Goal: Task Accomplishment & Management: Use online tool/utility

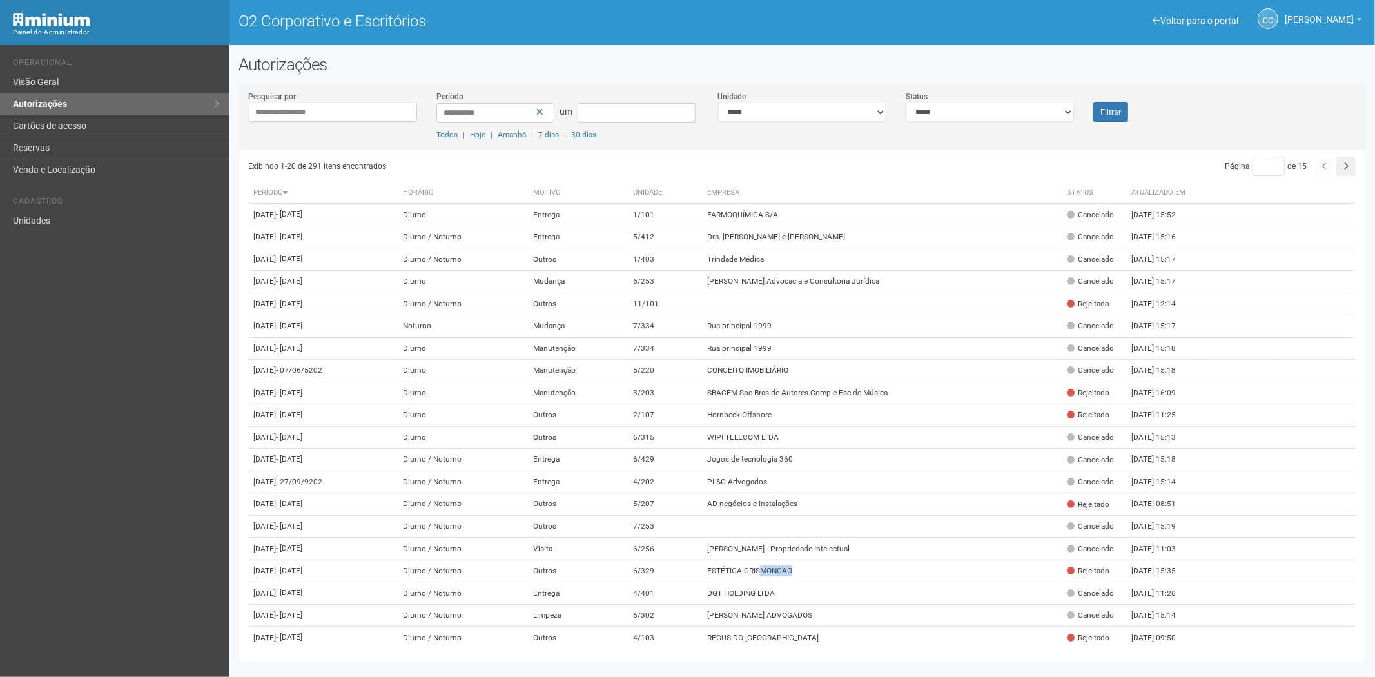
scroll to position [72, 0]
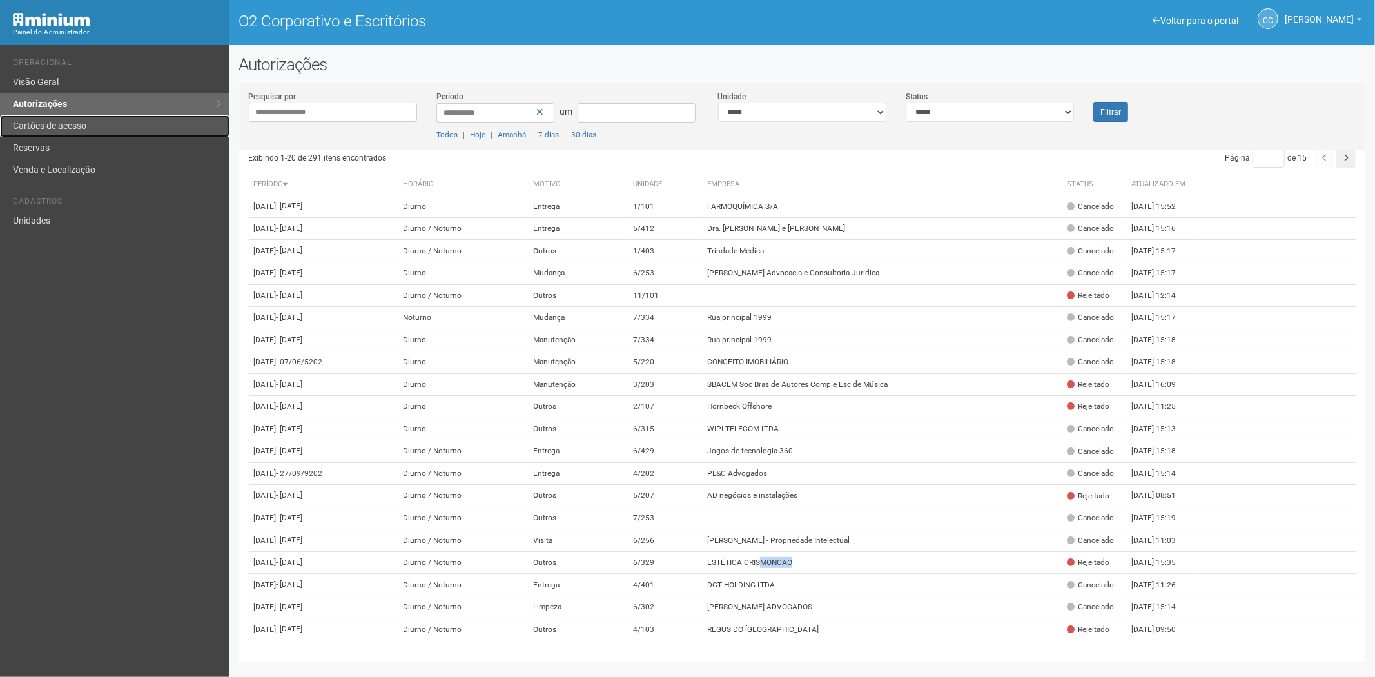
click at [41, 126] on font "Cartões de acesso" at bounding box center [50, 126] width 74 height 10
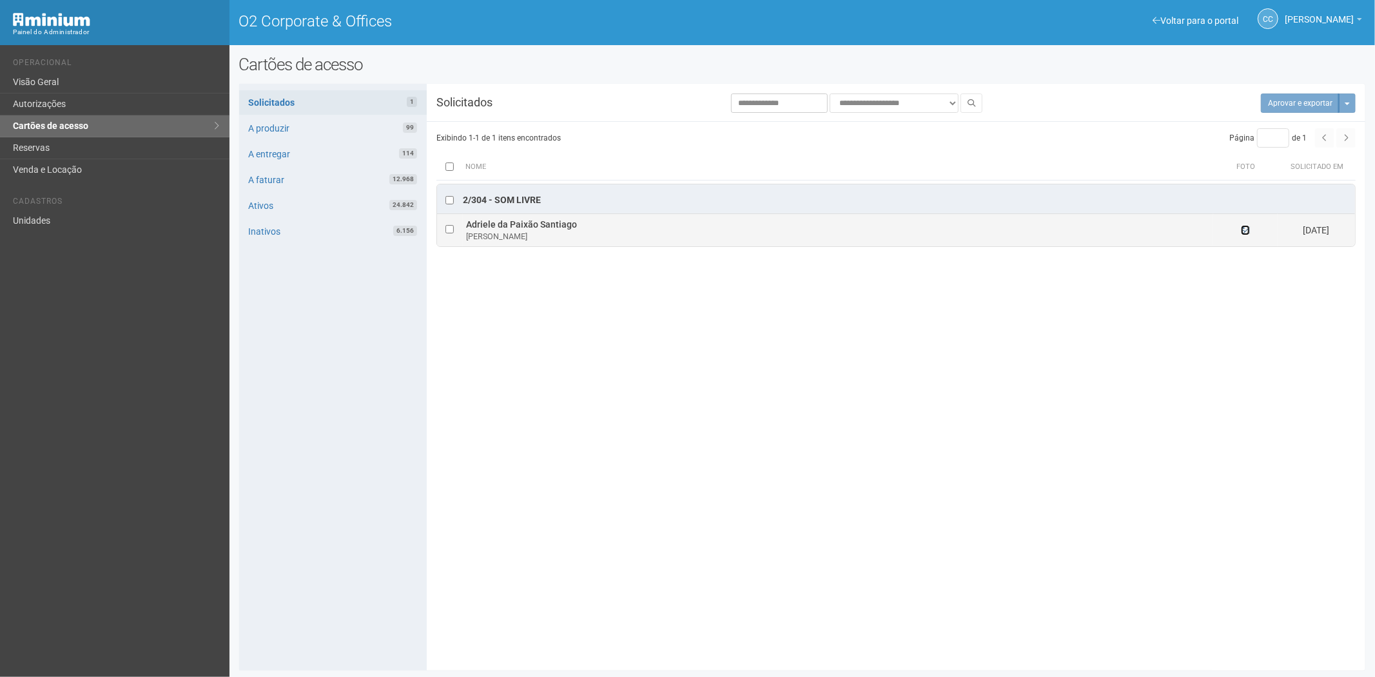
click at [1245, 230] on icon at bounding box center [1245, 230] width 9 height 9
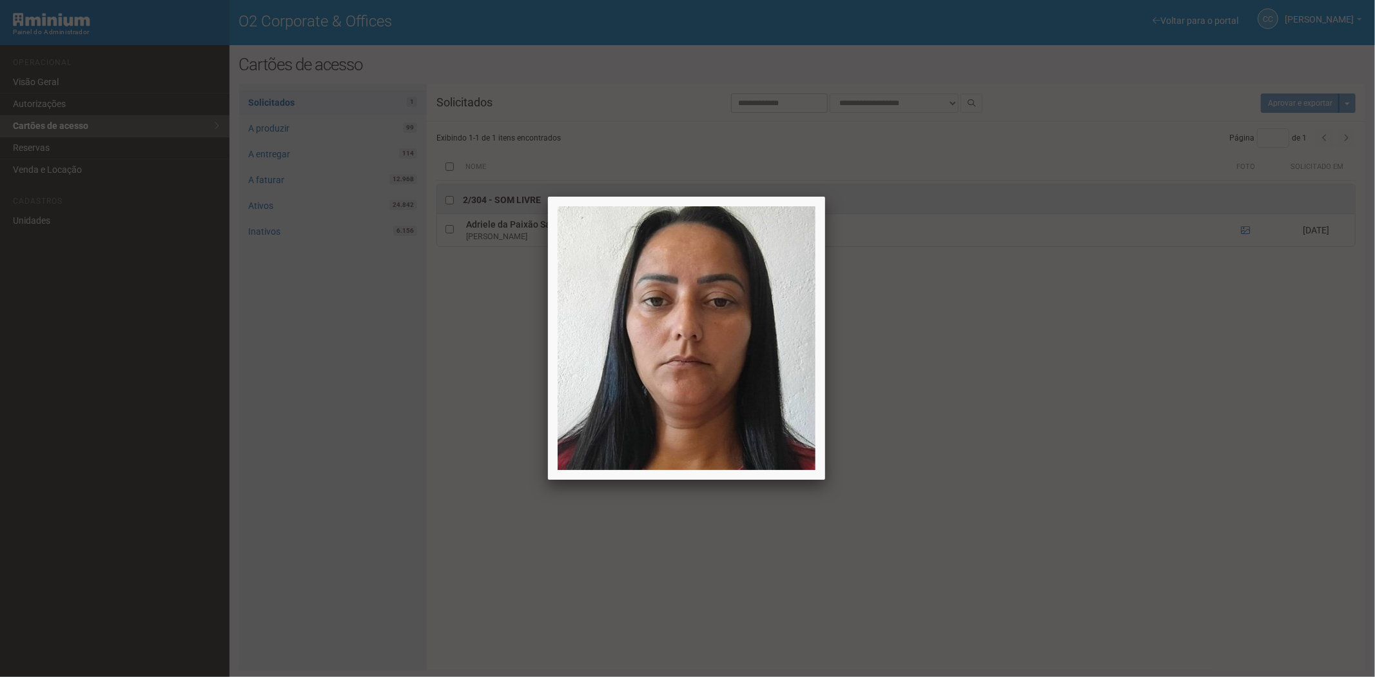
click at [57, 146] on div at bounding box center [687, 338] width 1375 height 677
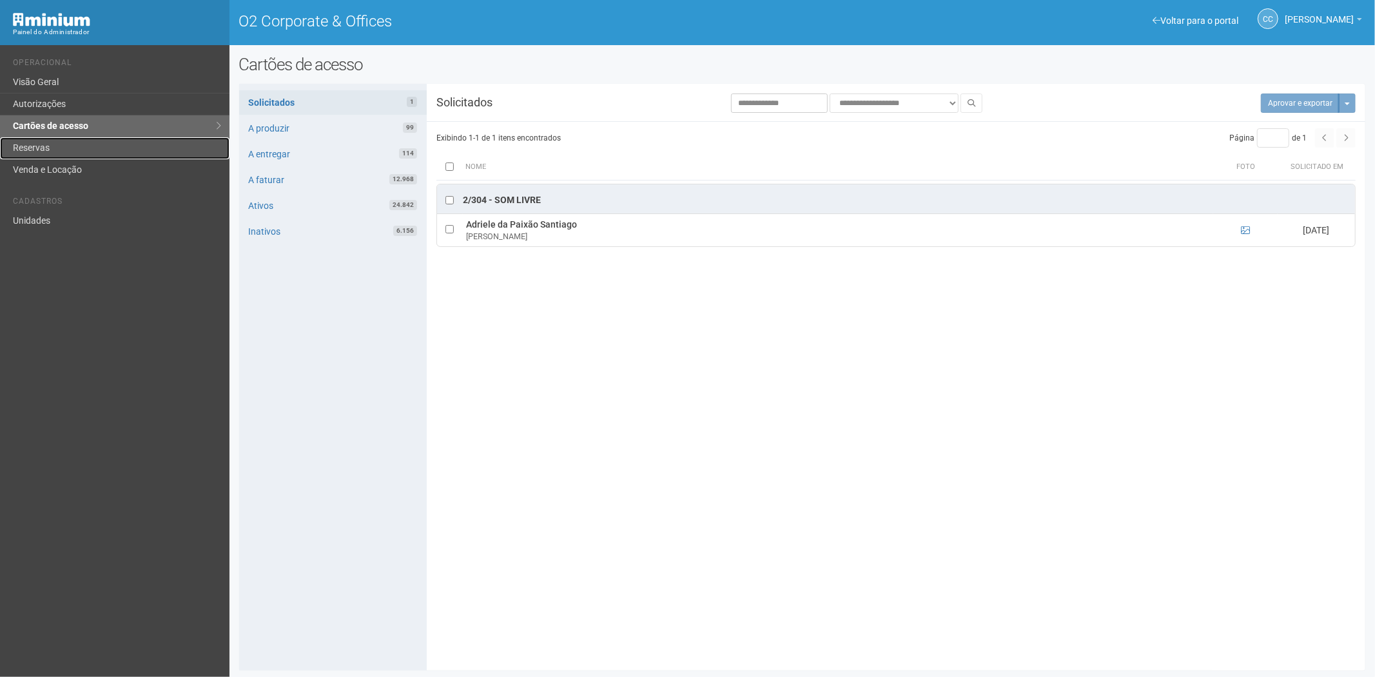
click at [57, 146] on link "Reservas" at bounding box center [115, 148] width 230 height 22
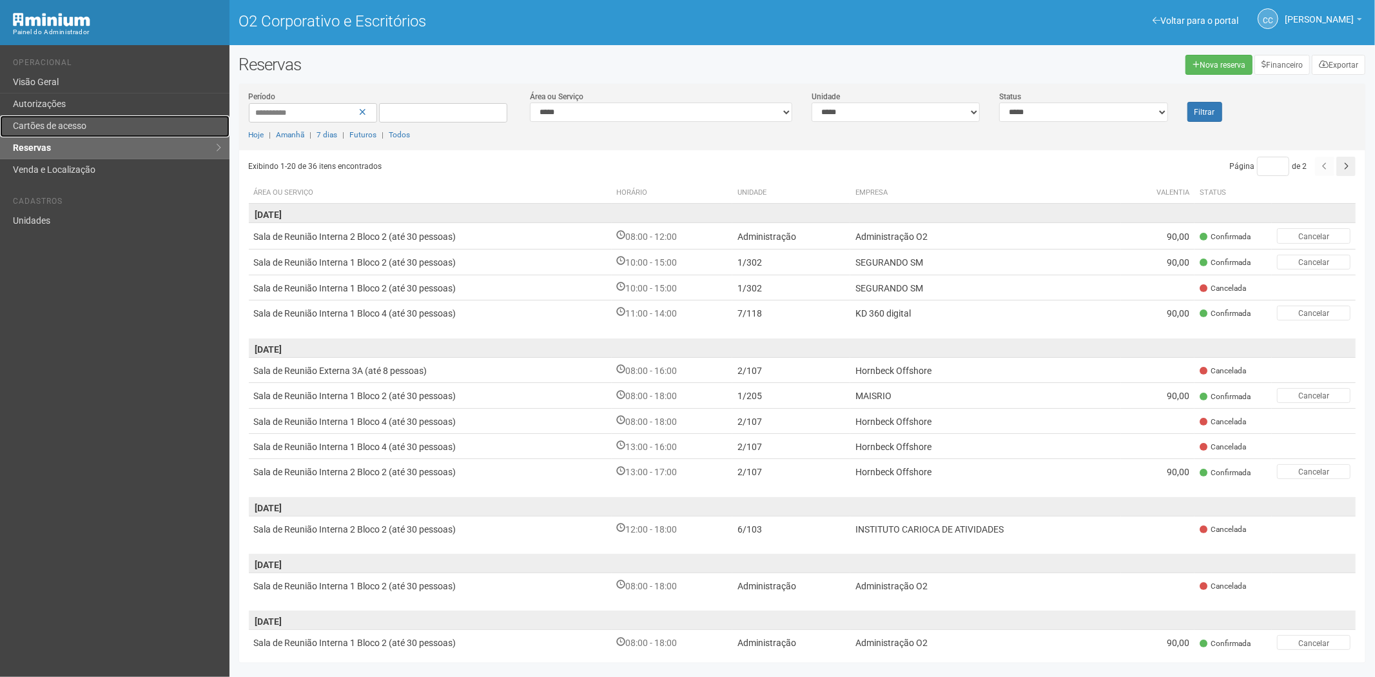
click at [56, 121] on font "Cartões de acesso" at bounding box center [50, 126] width 74 height 10
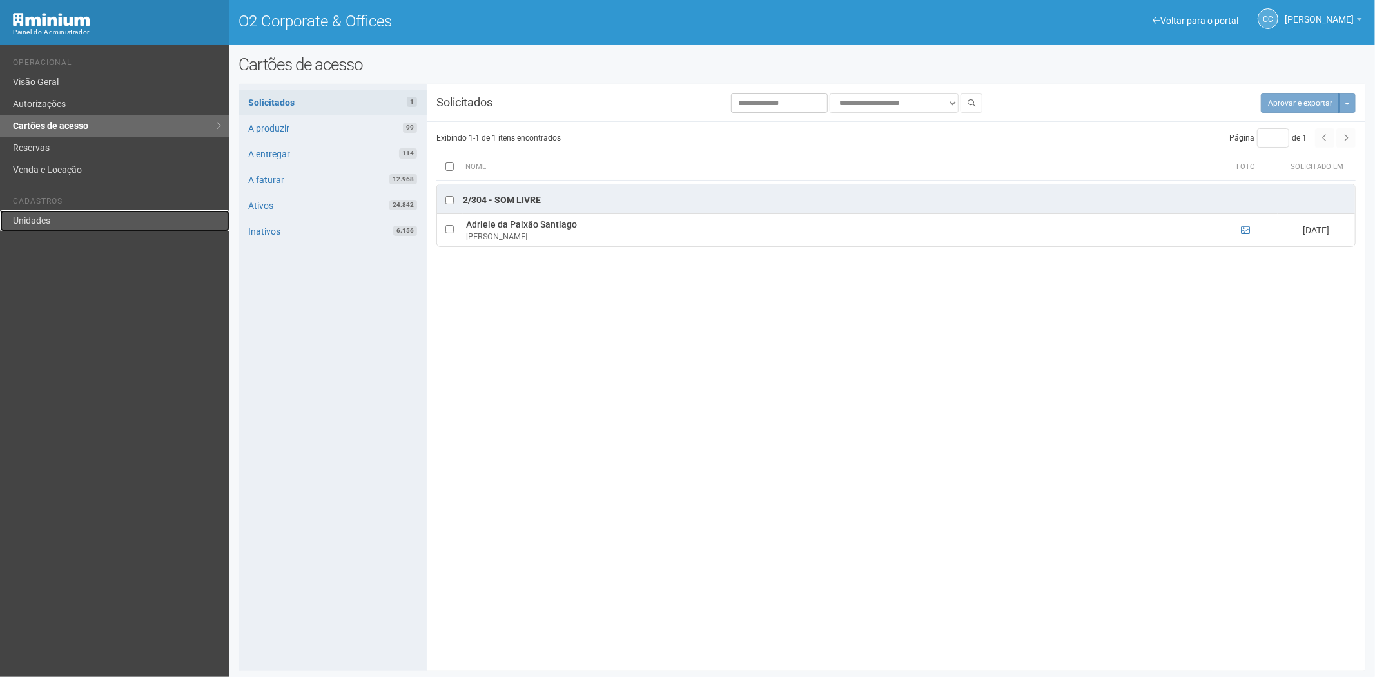
click at [68, 226] on link "Unidades" at bounding box center [115, 220] width 230 height 21
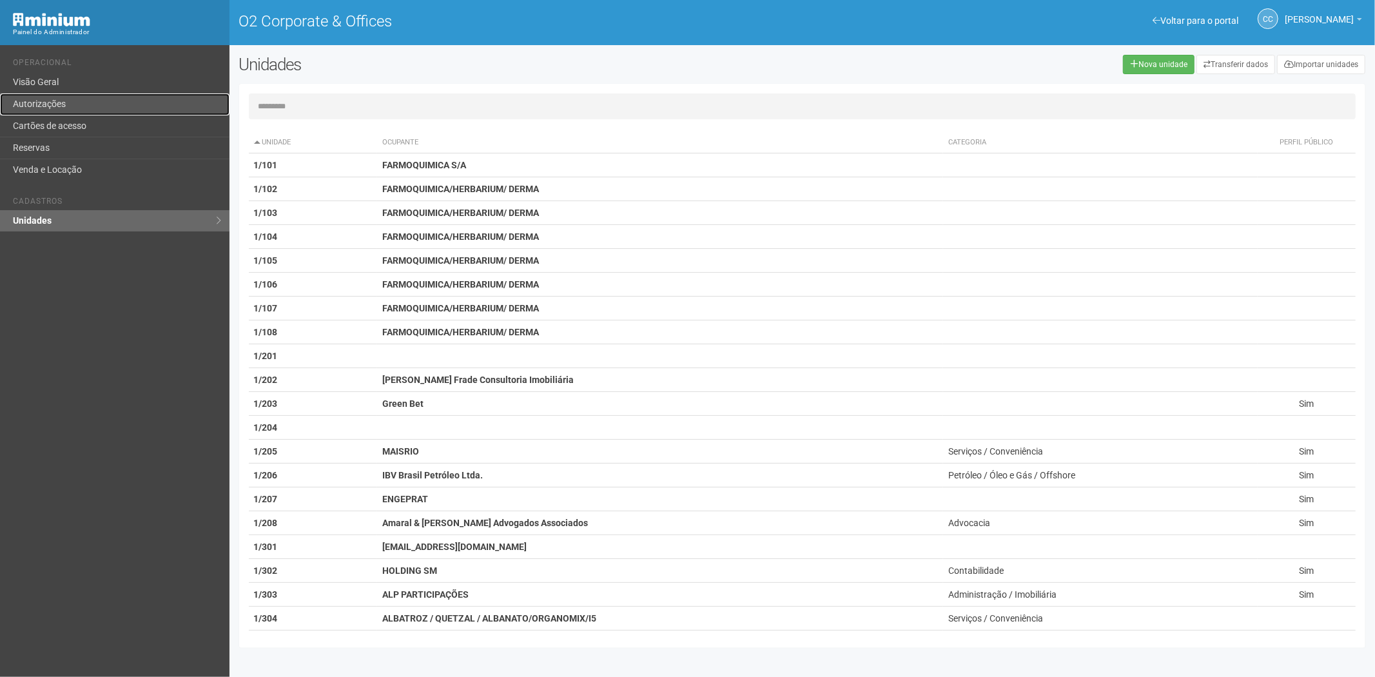
click at [47, 98] on link "Autorizações" at bounding box center [115, 104] width 230 height 22
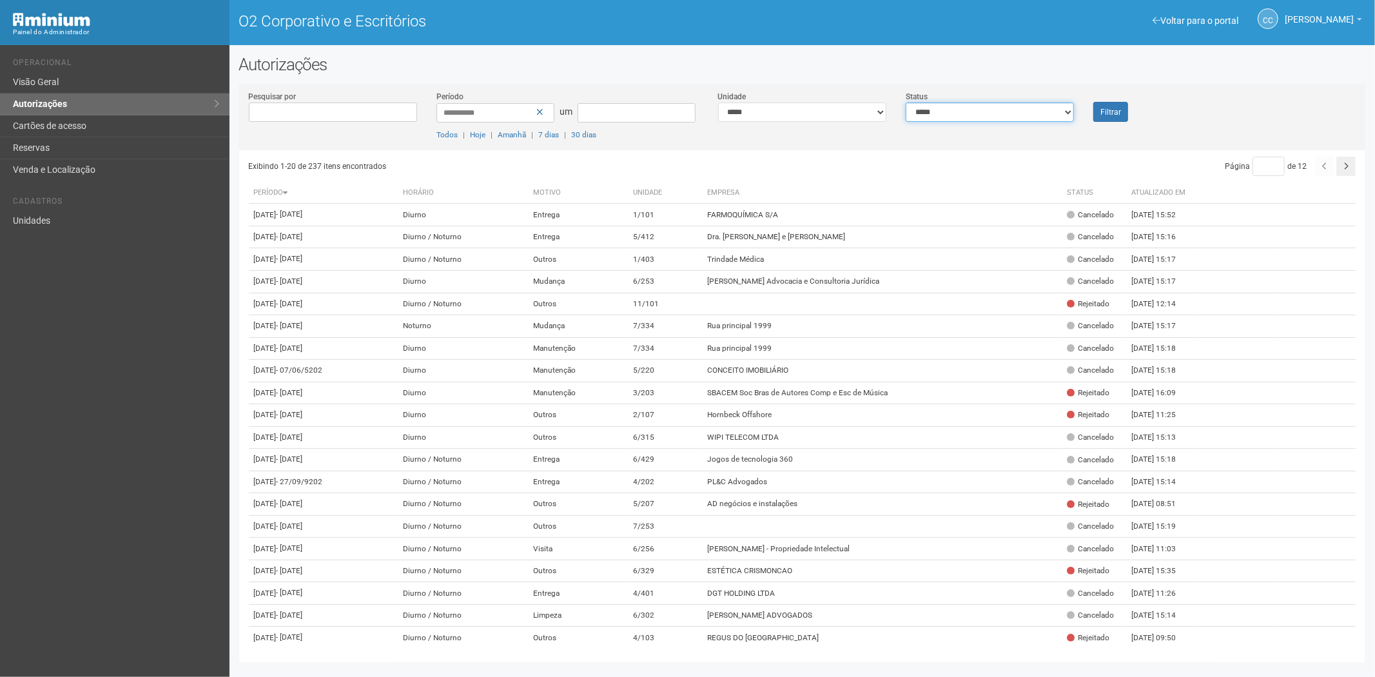
drag, startPoint x: 926, startPoint y: 112, endPoint x: 927, endPoint y: 120, distance: 8.4
click at [926, 112] on select "**********" at bounding box center [990, 112] width 168 height 19
select select "*"
click at [906, 103] on select "**********" at bounding box center [990, 112] width 168 height 19
click at [1106, 112] on font "Filtrar" at bounding box center [1111, 112] width 21 height 9
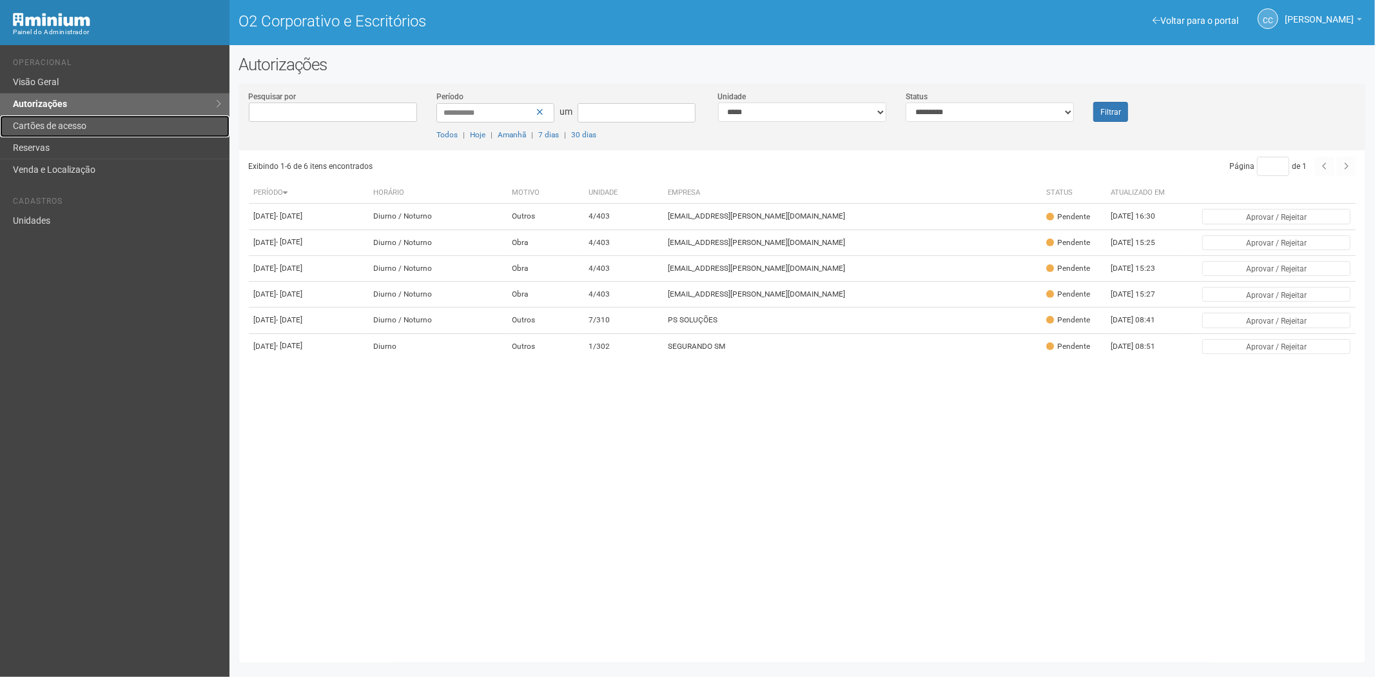
click at [81, 124] on font "Cartões de acesso" at bounding box center [50, 126] width 74 height 10
